Goal: Information Seeking & Learning: Learn about a topic

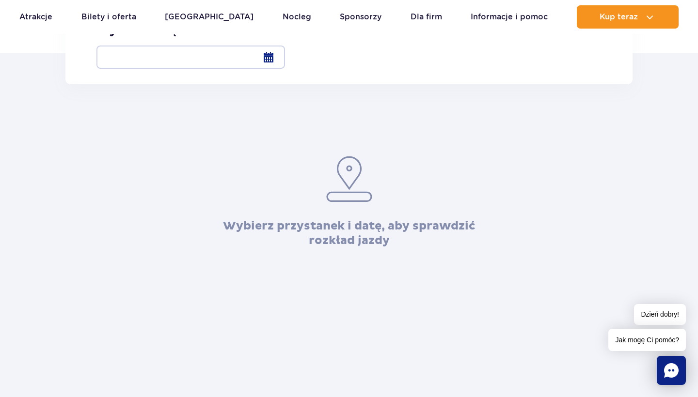
scroll to position [201, 0]
click at [107, 6] on input "Warszawa Al. [STREET_ADDRESS]" at bounding box center [101, 5] width 11 height 2
radio input "true"
click at [285, 62] on div at bounding box center [190, 58] width 189 height 23
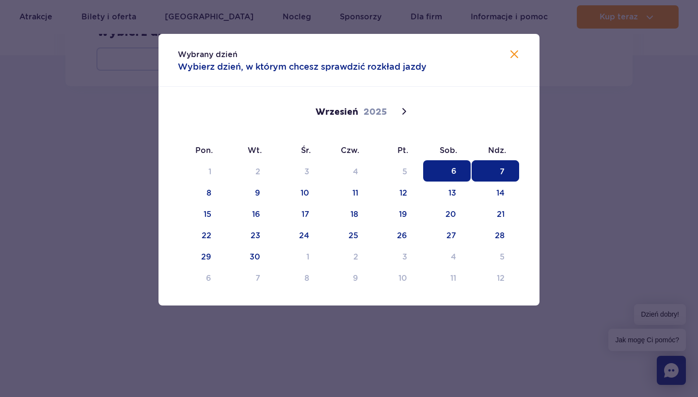
click at [512, 171] on span "7" at bounding box center [495, 170] width 47 height 21
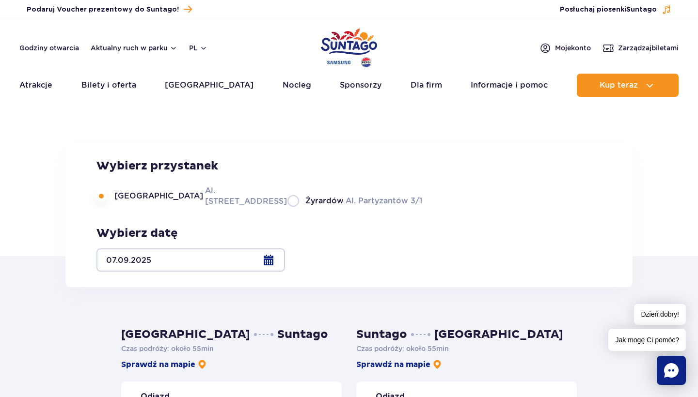
scroll to position [0, 0]
click at [355, 52] on img "Park of Poland" at bounding box center [349, 48] width 56 height 45
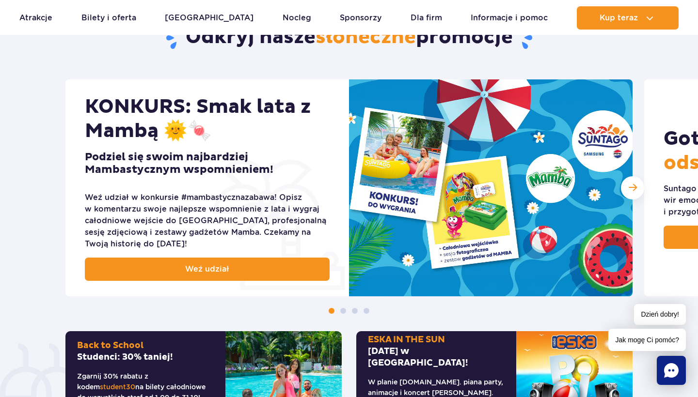
scroll to position [402, 0]
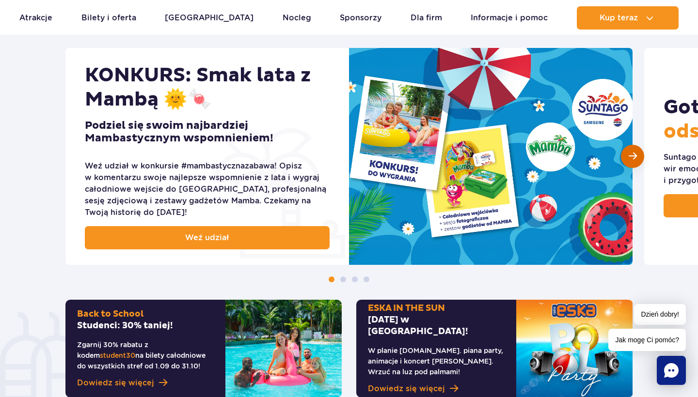
click at [635, 160] on span "Następny slajd" at bounding box center [633, 156] width 8 height 9
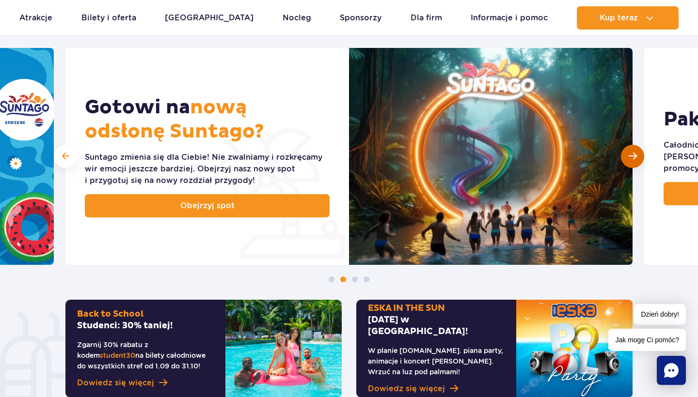
click at [635, 159] on span "Następny slajd" at bounding box center [633, 156] width 8 height 9
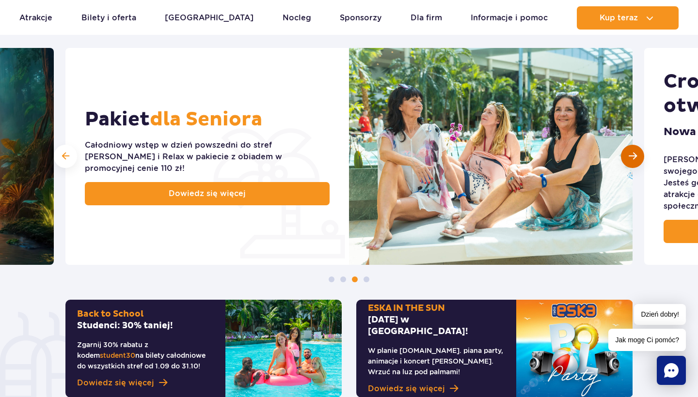
click at [635, 159] on span "Następny slajd" at bounding box center [633, 156] width 8 height 9
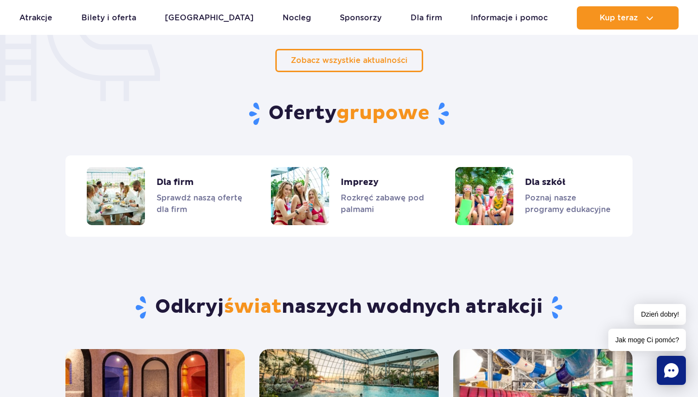
scroll to position [772, 0]
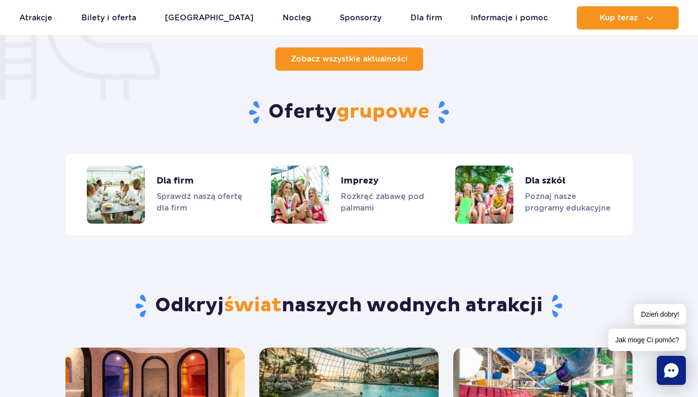
click at [409, 65] on link "Zobacz wszystkie aktualności" at bounding box center [349, 58] width 148 height 23
